Goal: Transaction & Acquisition: Subscribe to service/newsletter

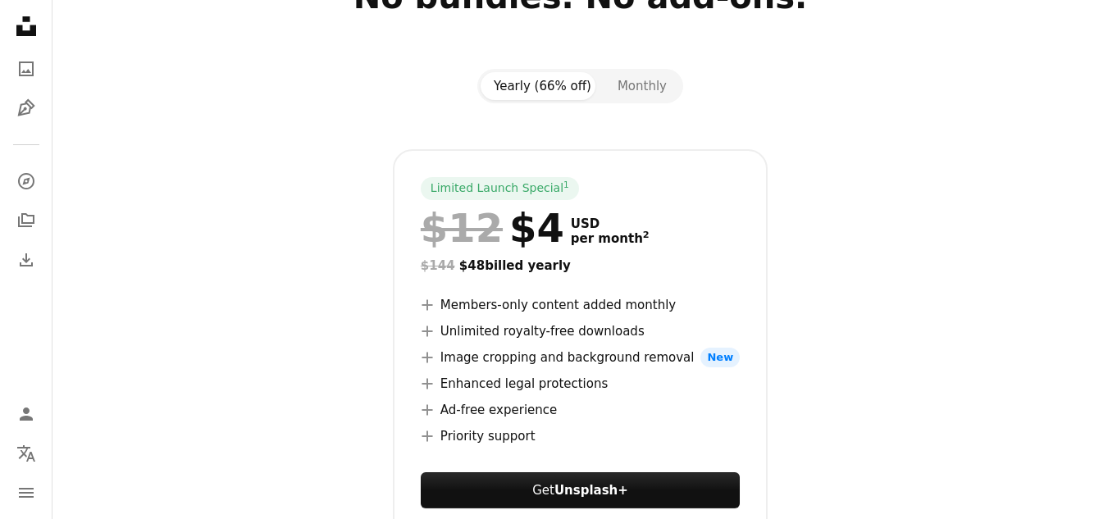
scroll to position [164, 0]
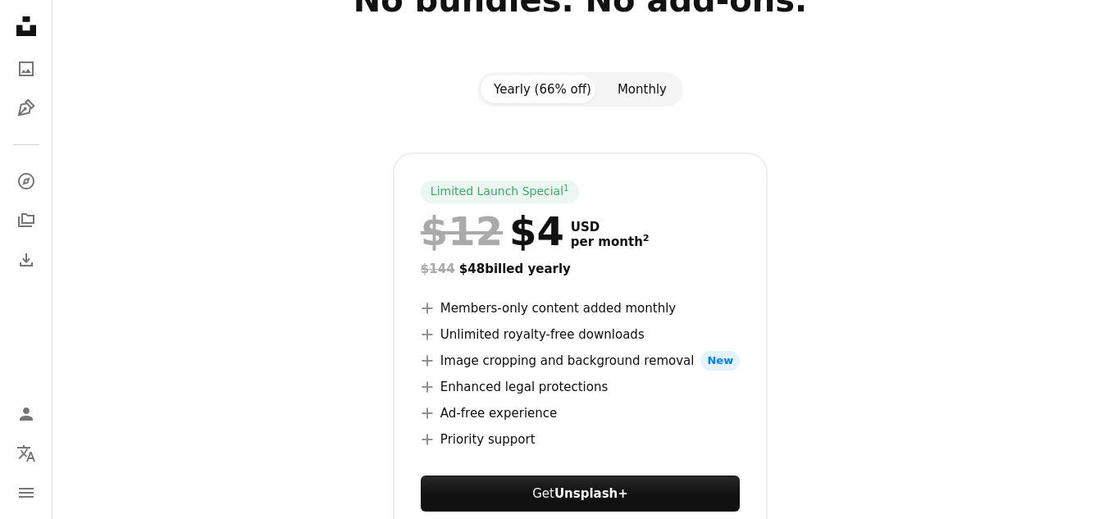
click at [646, 96] on button "Monthly" at bounding box center [641, 89] width 75 height 28
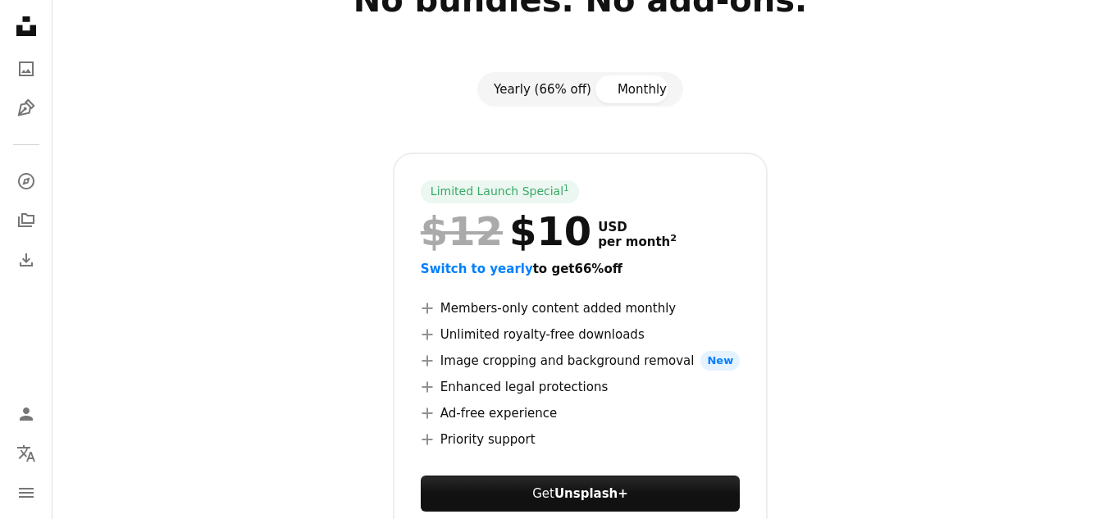
click at [513, 94] on button "Yearly (66% off)" at bounding box center [543, 89] width 124 height 28
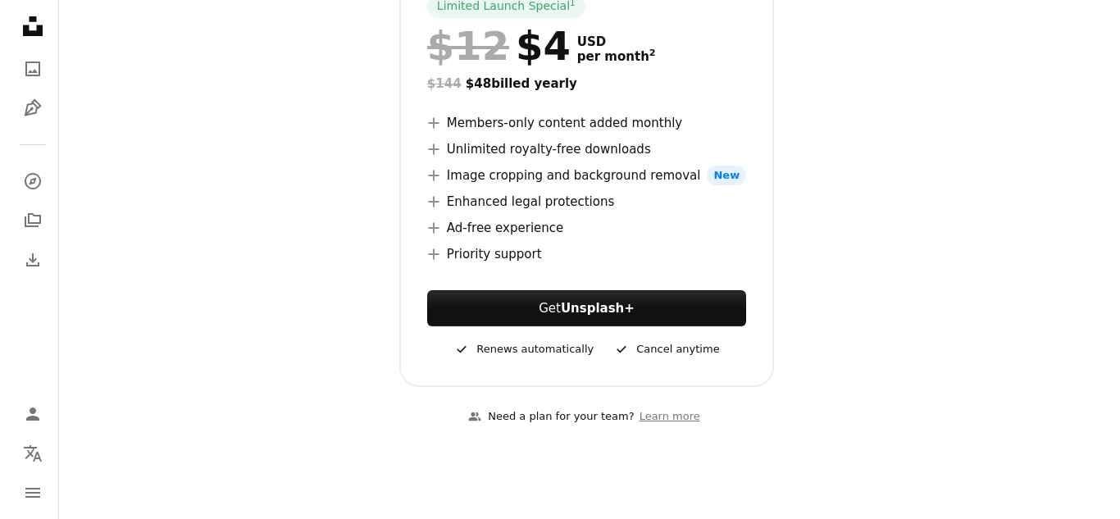
scroll to position [328, 0]
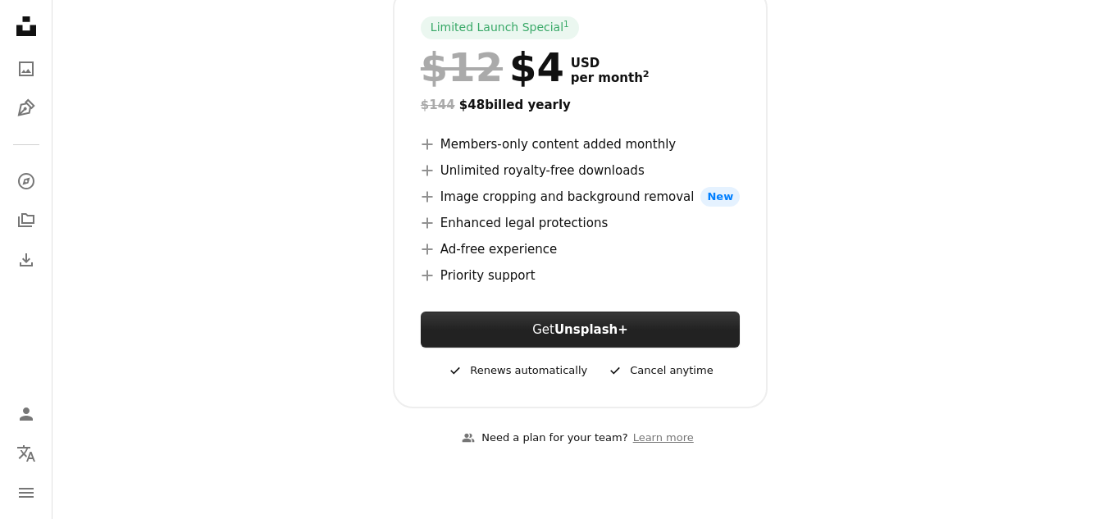
click at [480, 317] on button "Get Unsplash+" at bounding box center [580, 330] width 319 height 36
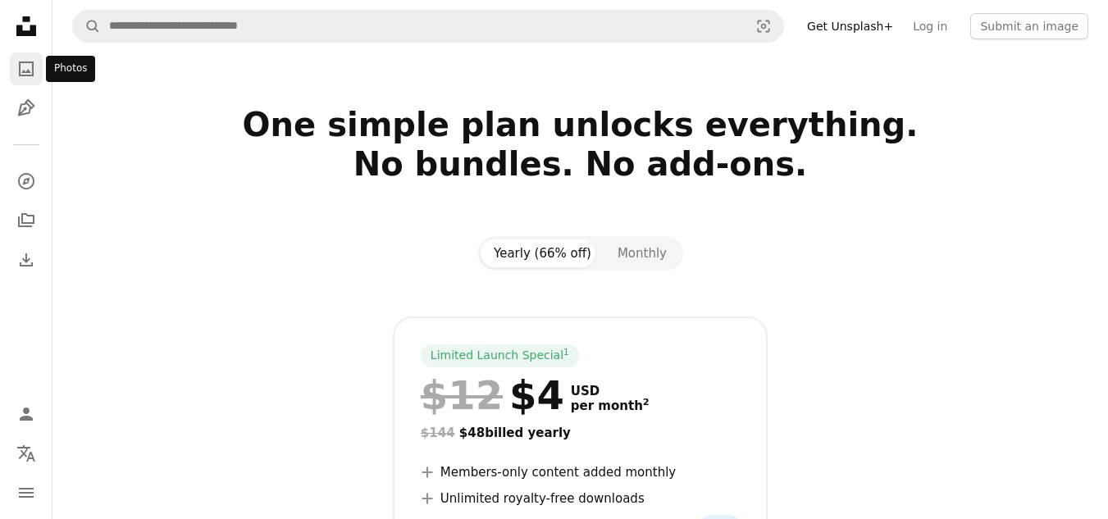
click at [31, 73] on icon "A photo" at bounding box center [26, 69] width 20 height 20
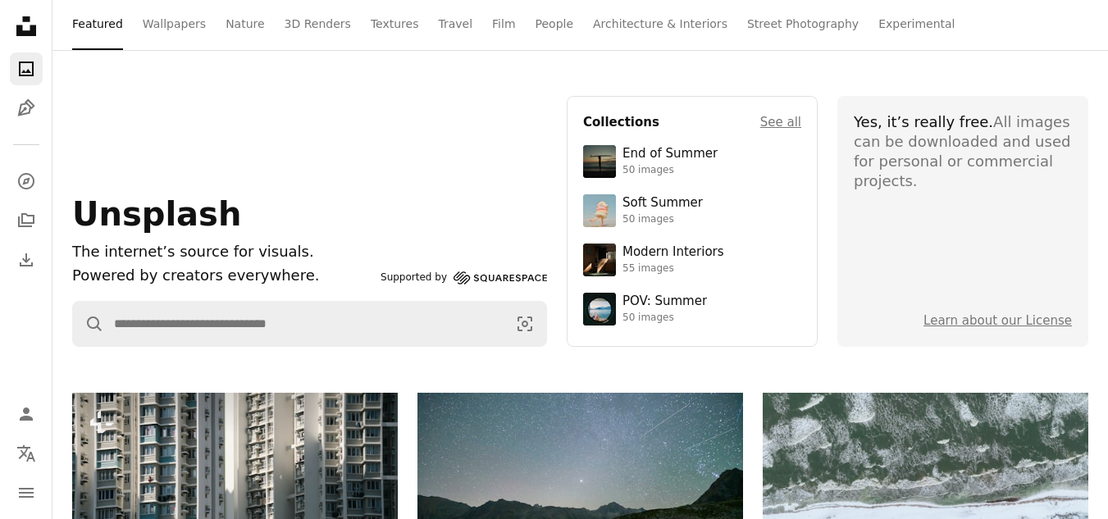
scroll to position [164, 0]
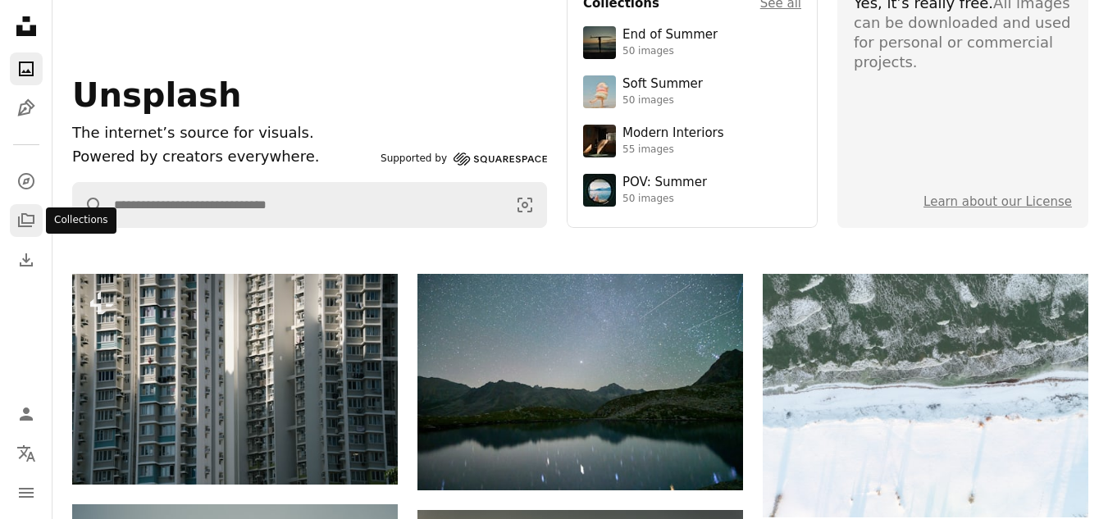
click at [23, 221] on icon "A stack of folders" at bounding box center [26, 221] width 20 height 20
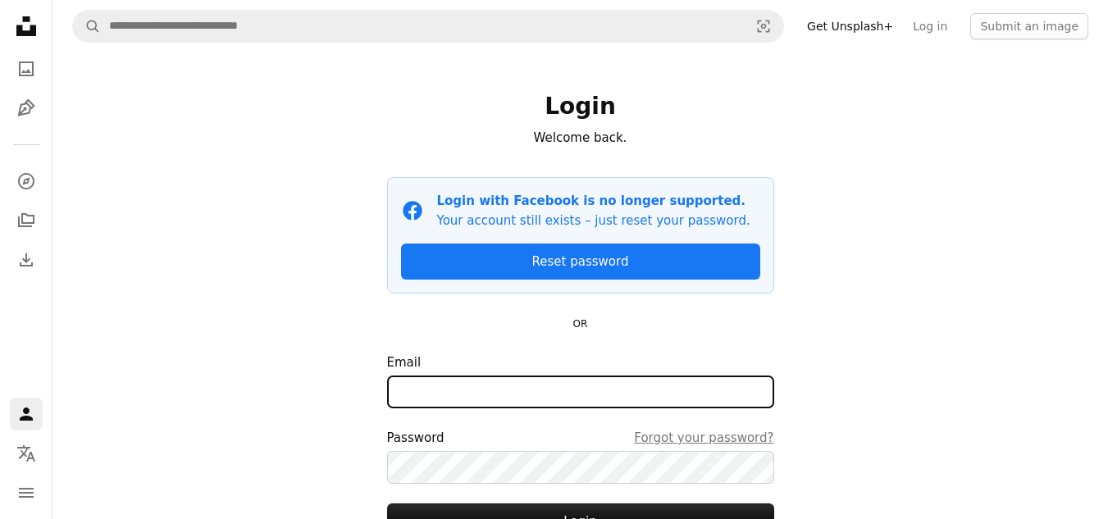
click at [426, 376] on input "Email" at bounding box center [580, 392] width 387 height 33
type input "**********"
